Goal: Use online tool/utility: Utilize a website feature to perform a specific function

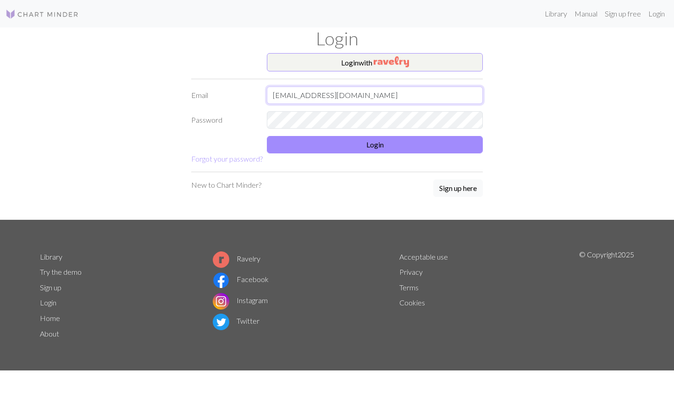
type input "[EMAIL_ADDRESS][DOMAIN_NAME]"
click at [340, 143] on button "Login" at bounding box center [375, 144] width 216 height 17
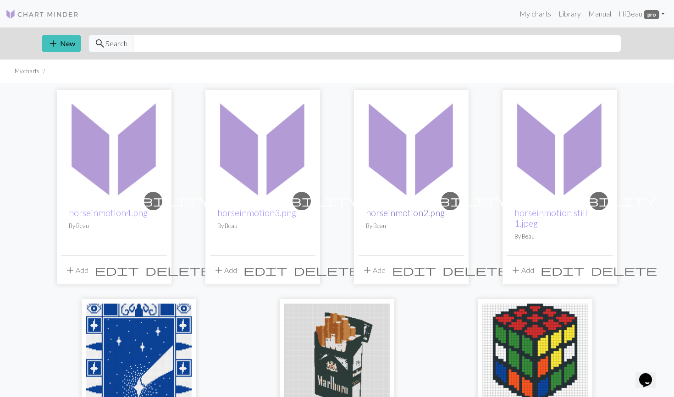
click at [379, 211] on link "horseinmotion2.png" at bounding box center [405, 213] width 79 height 11
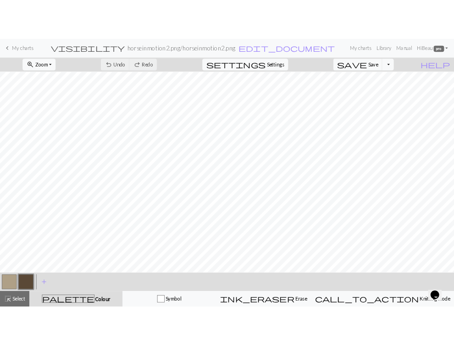
scroll to position [137, 0]
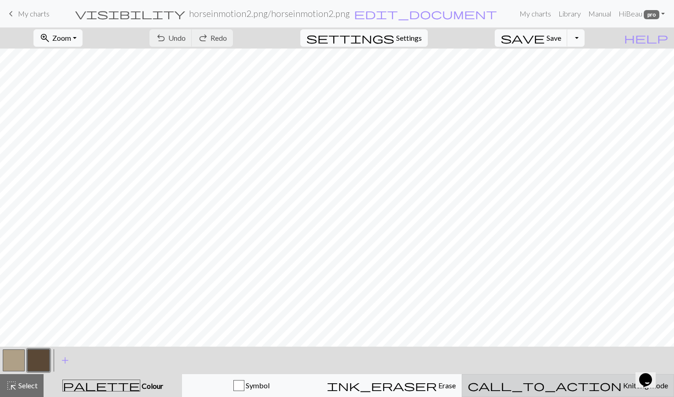
click at [573, 388] on span "call_to_action" at bounding box center [544, 385] width 154 height 13
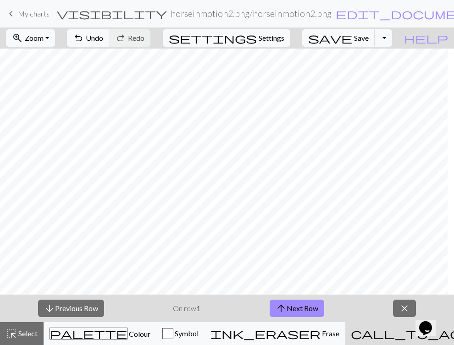
scroll to position [189, 161]
click at [44, 39] on span "Zoom" at bounding box center [34, 37] width 19 height 9
click at [55, 60] on button "Fit all" at bounding box center [42, 58] width 72 height 15
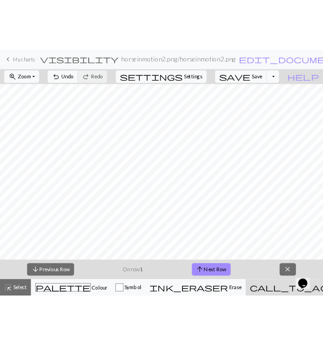
scroll to position [0, 0]
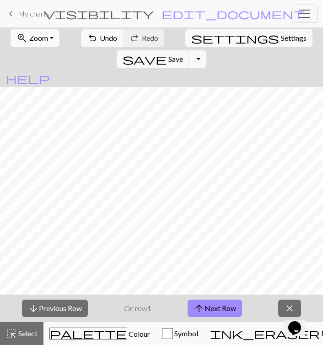
click at [25, 35] on button "zoom_in Zoom Zoom" at bounding box center [35, 37] width 49 height 17
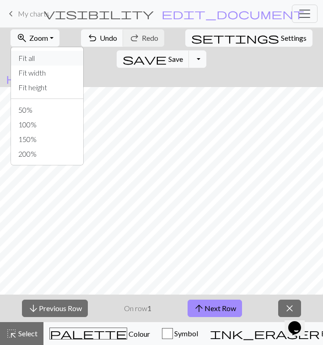
click at [33, 55] on button "Fit all" at bounding box center [47, 58] width 72 height 15
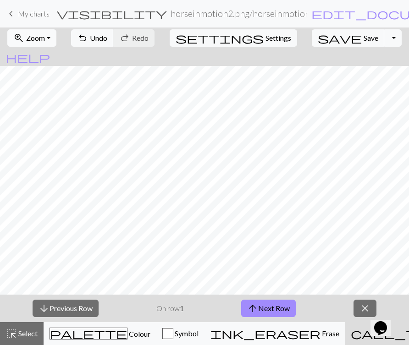
click at [41, 41] on span "Zoom" at bounding box center [35, 37] width 19 height 9
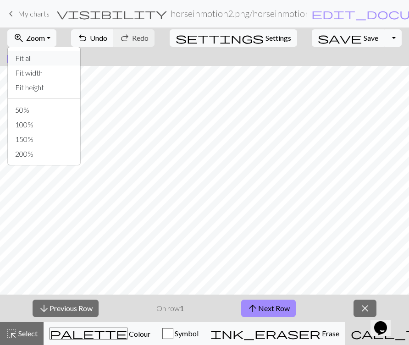
click at [38, 60] on button "Fit all" at bounding box center [44, 58] width 72 height 15
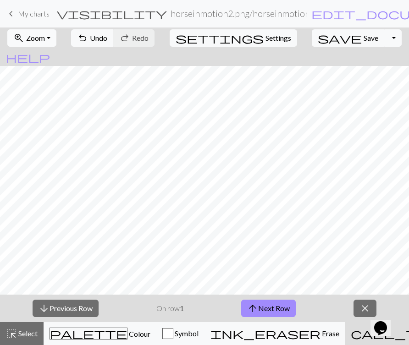
click at [42, 38] on span "Zoom" at bounding box center [35, 37] width 19 height 9
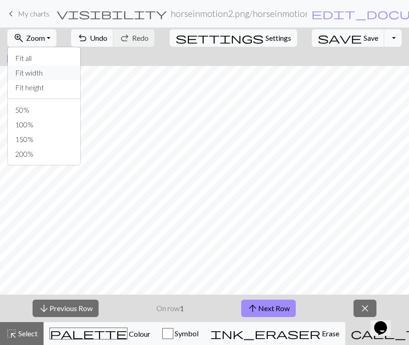
click at [52, 70] on button "Fit width" at bounding box center [44, 73] width 72 height 15
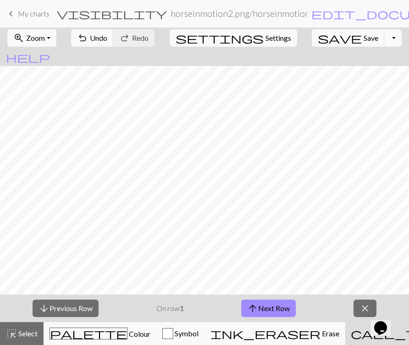
scroll to position [13, 0]
click at [275, 307] on button "arrow_upward Next Row" at bounding box center [268, 308] width 55 height 17
click at [265, 303] on button "arrow_upward Next Row" at bounding box center [268, 308] width 55 height 17
click at [252, 304] on span "arrow_upward" at bounding box center [252, 308] width 11 height 13
click at [253, 309] on span "arrow_upward" at bounding box center [252, 308] width 11 height 13
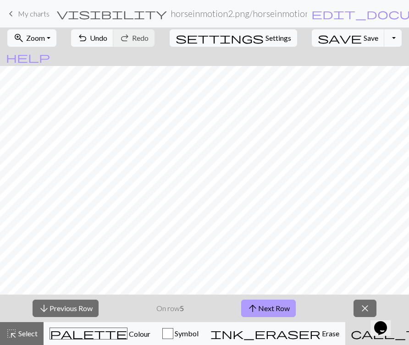
click at [259, 309] on button "arrow_upward Next Row" at bounding box center [268, 308] width 55 height 17
click at [267, 308] on button "arrow_upward Next Row" at bounding box center [268, 308] width 55 height 17
click at [255, 309] on span "arrow_upward" at bounding box center [252, 308] width 11 height 13
click at [258, 310] on span "arrow_upward" at bounding box center [252, 308] width 11 height 13
